Goal: Find specific page/section: Find specific page/section

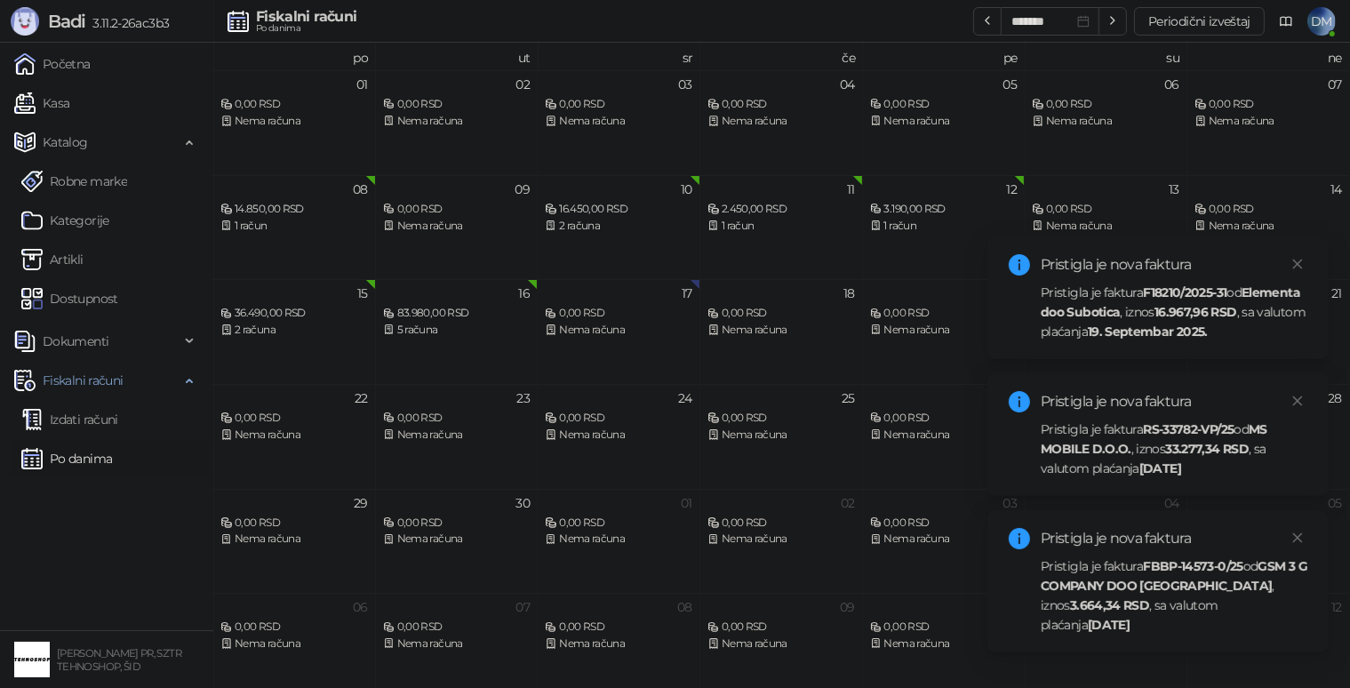
drag, startPoint x: 64, startPoint y: 258, endPoint x: 949, endPoint y: 0, distance: 921.7
click at [66, 258] on link "Artikli" at bounding box center [52, 260] width 62 height 36
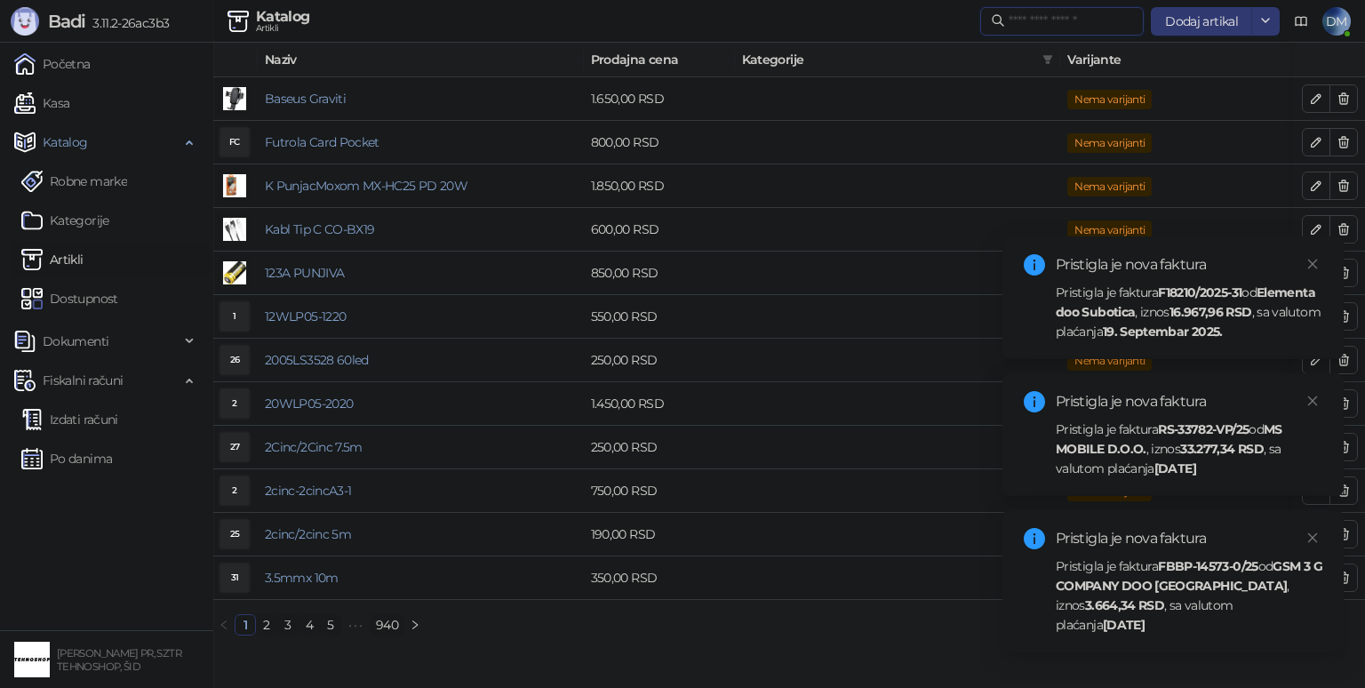
click at [1035, 20] on input "text" at bounding box center [1070, 22] width 124 height 20
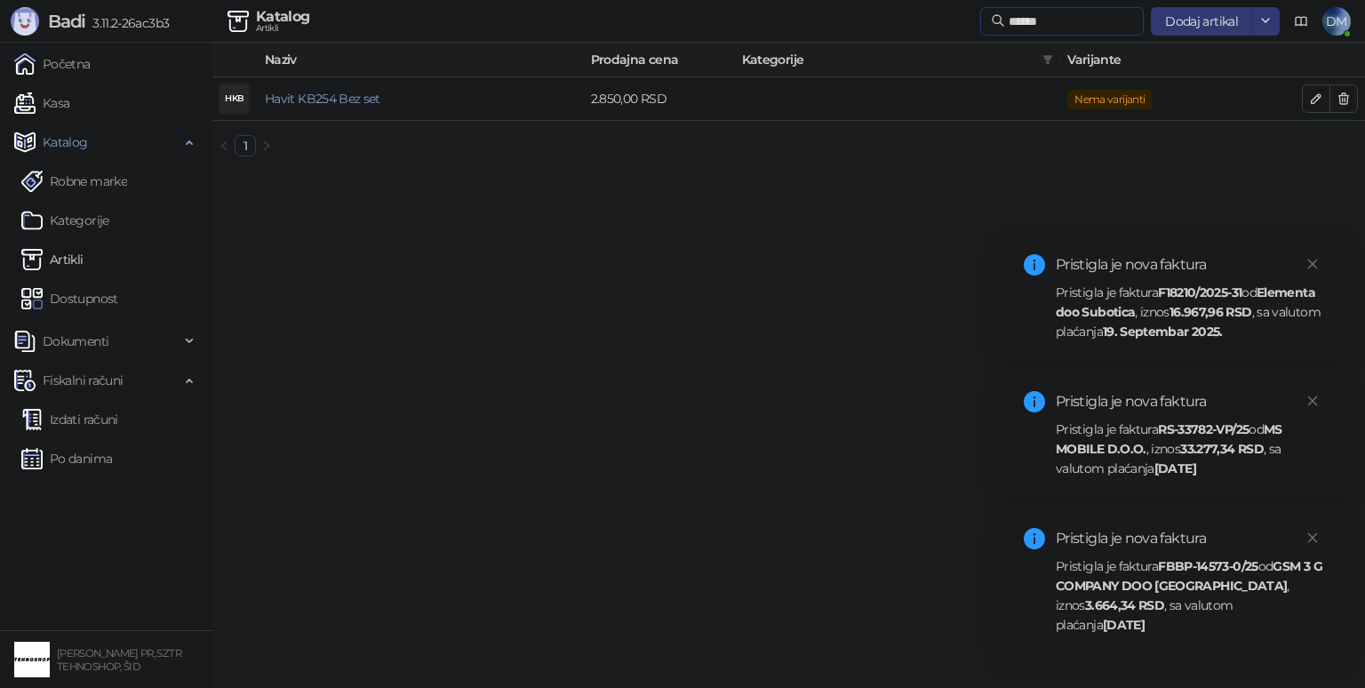
type input "******"
